Goal: Information Seeking & Learning: Learn about a topic

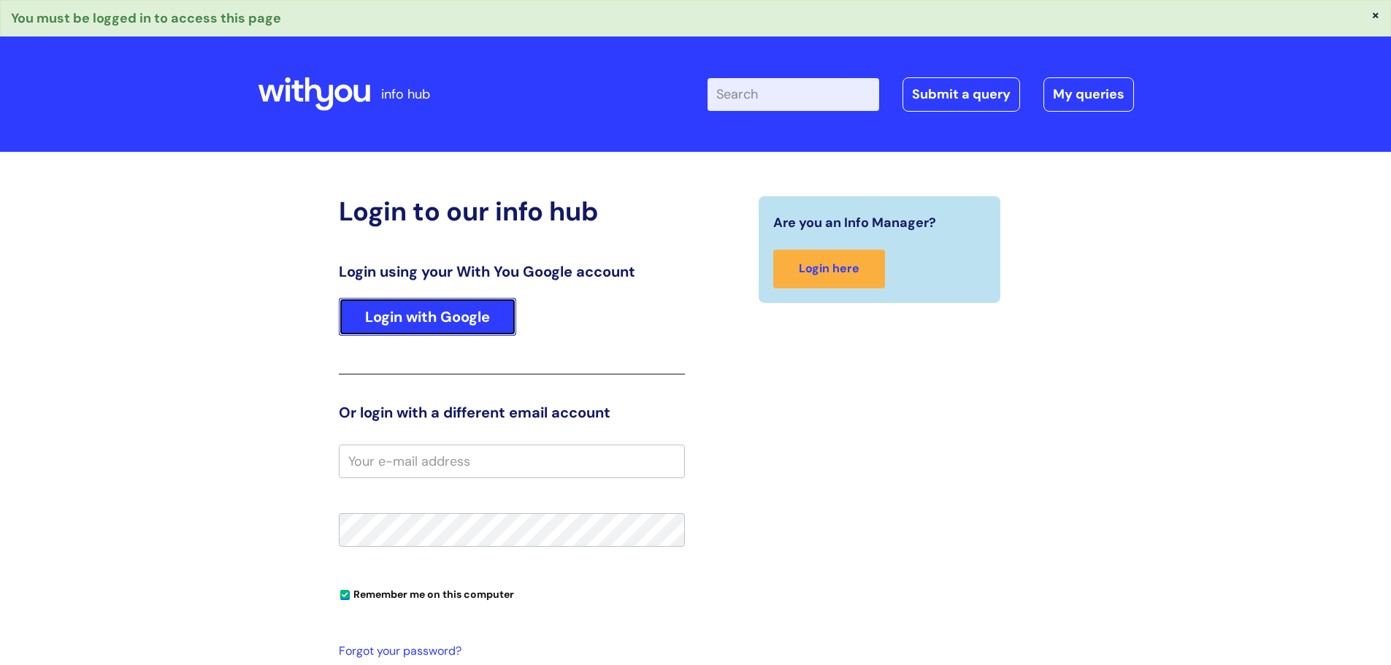
click at [468, 310] on link "Login with Google" at bounding box center [427, 317] width 177 height 38
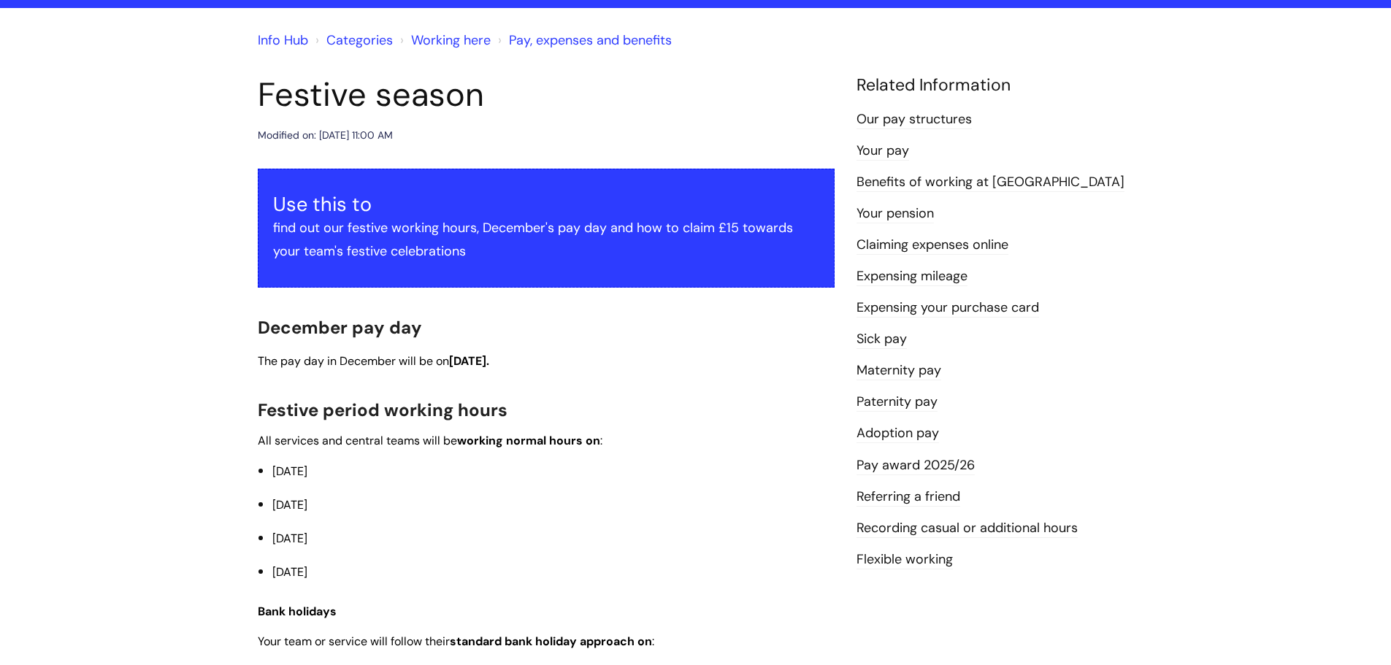
scroll to position [73, 0]
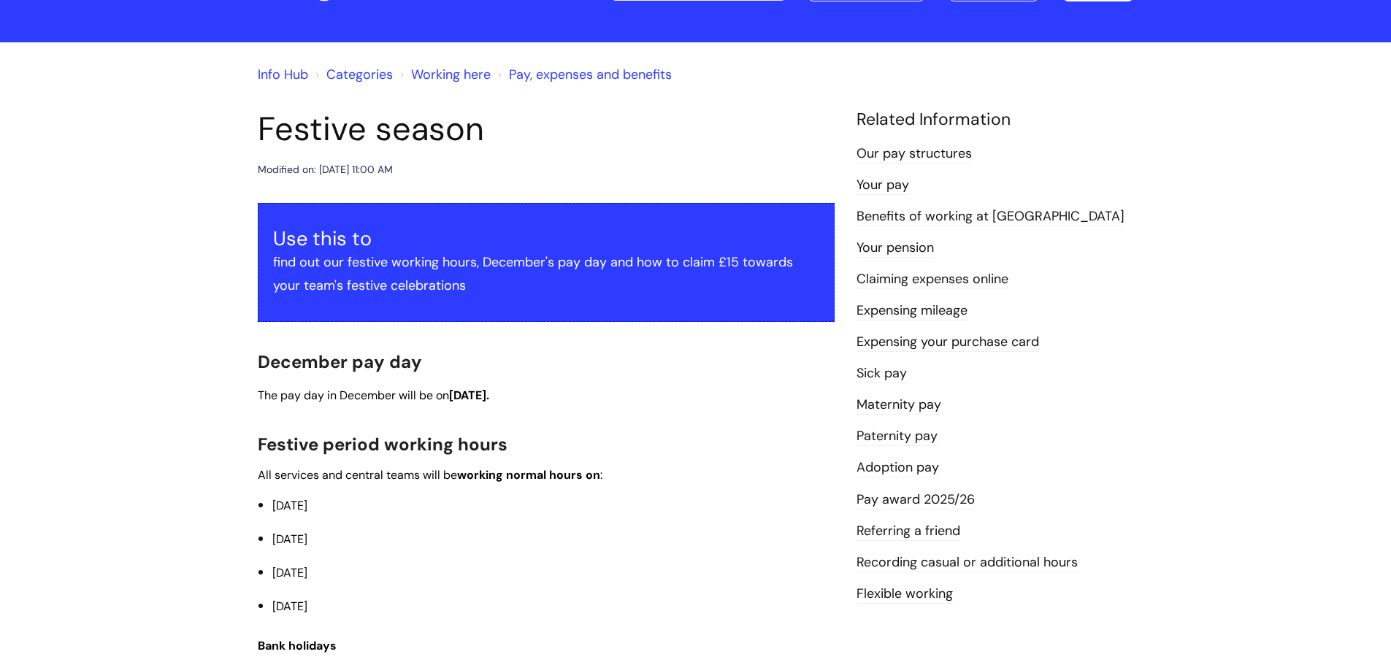
click at [993, 216] on link "Benefits of working at [GEOGRAPHIC_DATA]" at bounding box center [990, 216] width 268 height 19
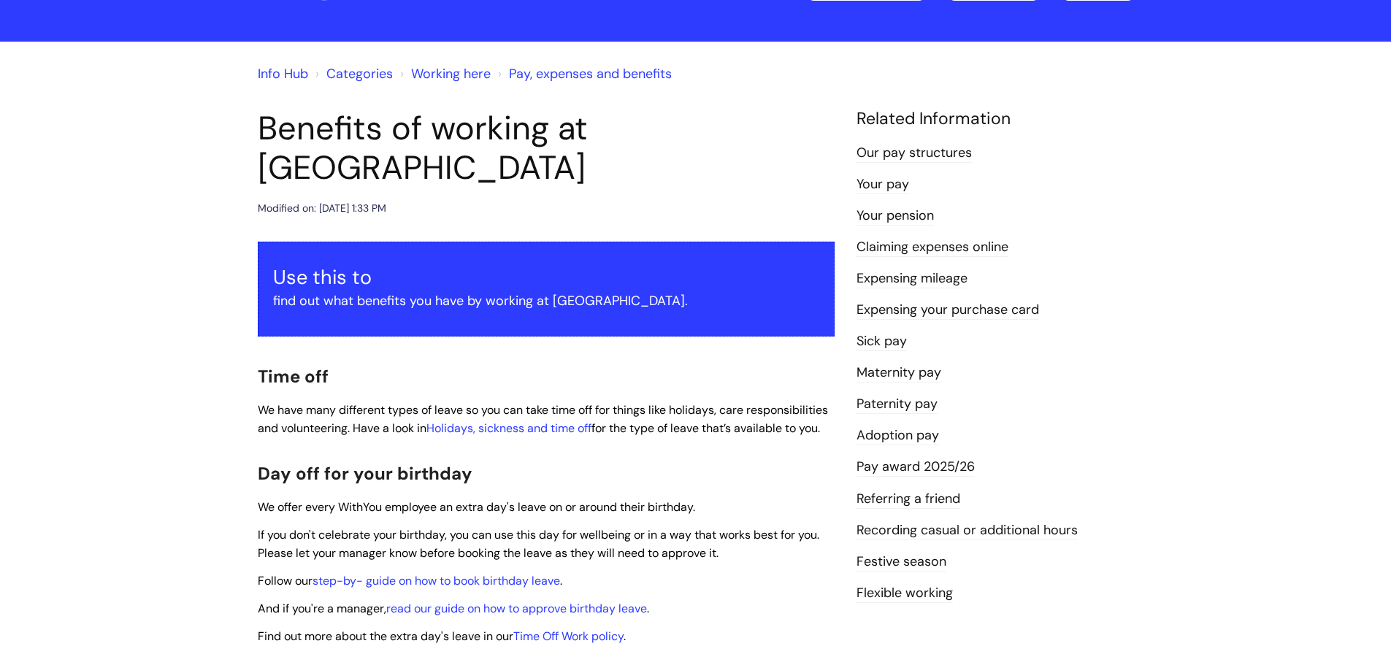
scroll to position [73, 0]
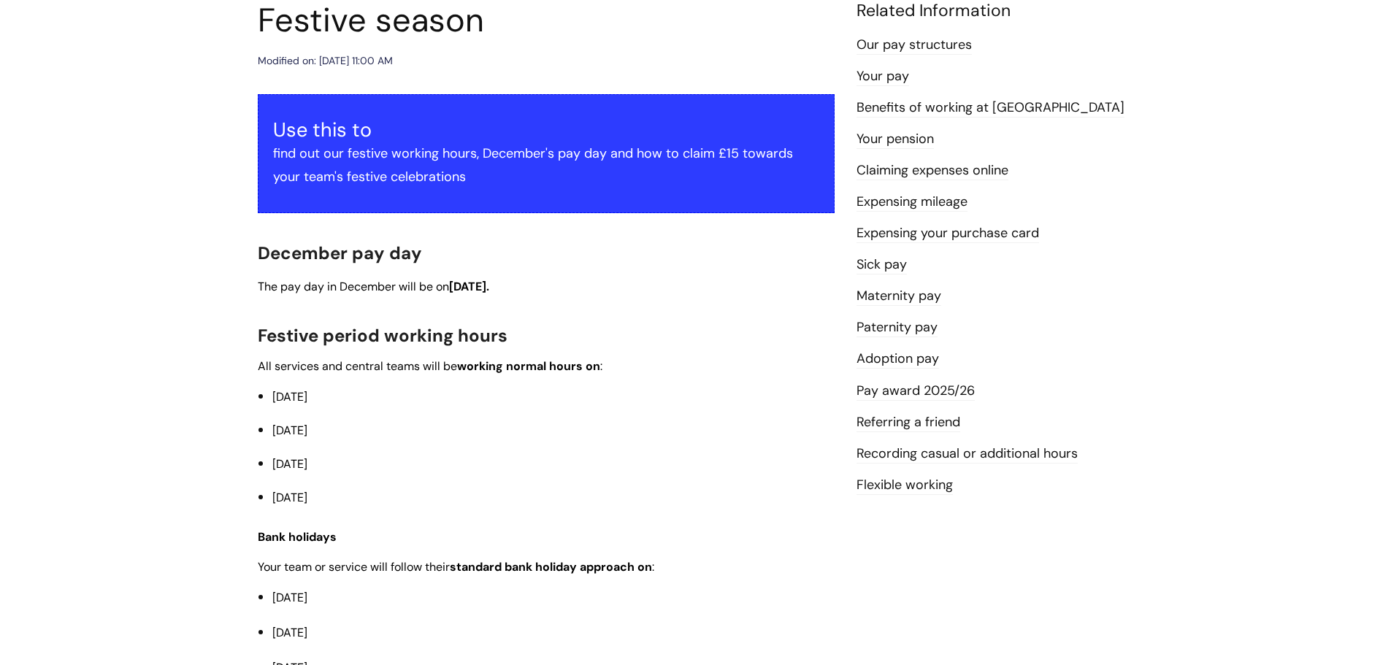
scroll to position [219, 0]
